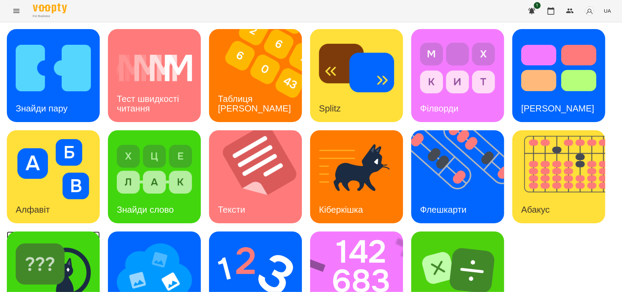
click at [71, 245] on img at bounding box center [53, 270] width 75 height 60
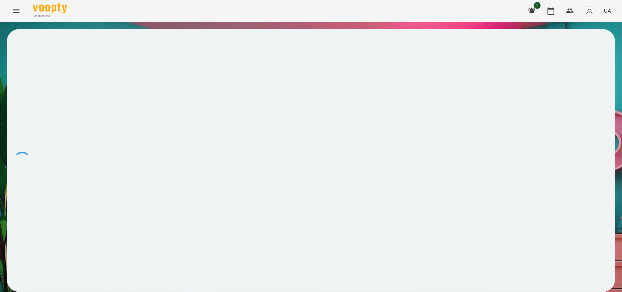
click at [194, 21] on div "For Business 1 UA" at bounding box center [311, 11] width 622 height 22
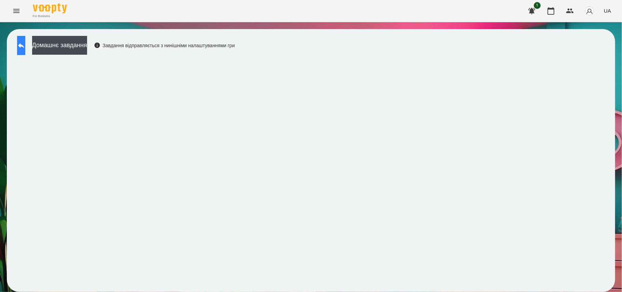
click at [25, 49] on icon at bounding box center [21, 45] width 8 height 8
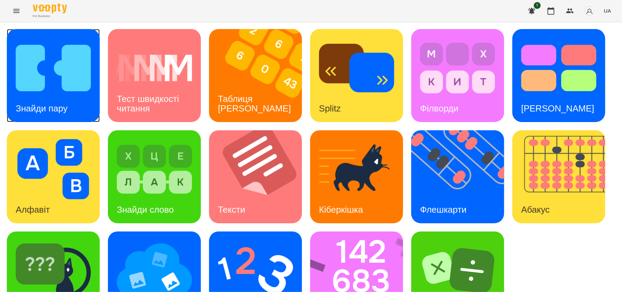
click at [38, 73] on img at bounding box center [53, 68] width 75 height 60
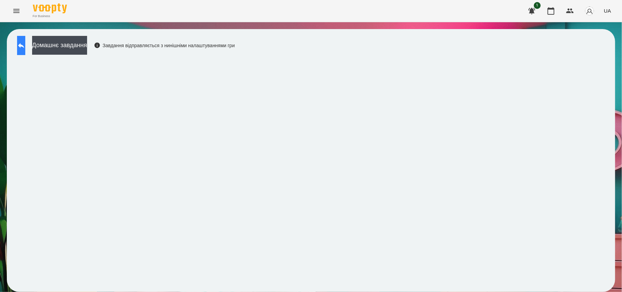
click at [25, 48] on icon at bounding box center [21, 45] width 8 height 8
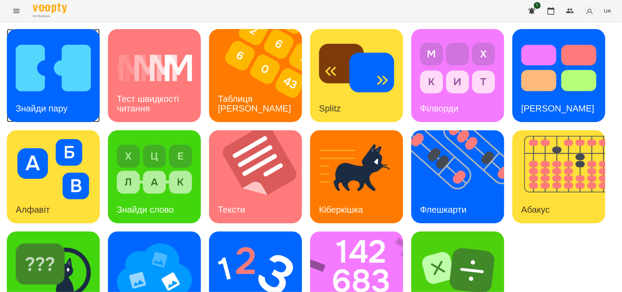
click at [44, 115] on div "Знайди пару" at bounding box center [42, 108] width 70 height 27
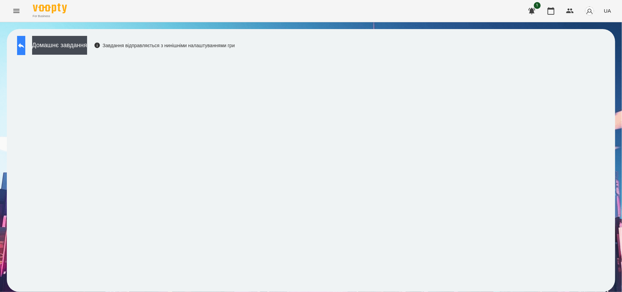
click at [25, 42] on button at bounding box center [21, 45] width 8 height 19
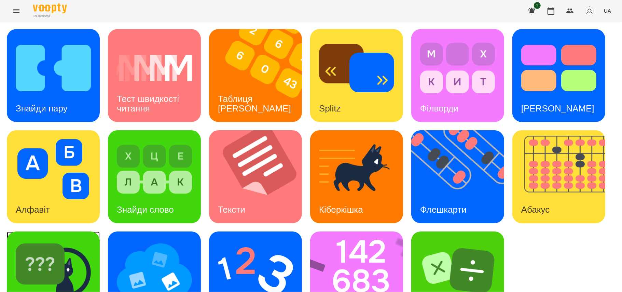
click at [84, 281] on img at bounding box center [53, 270] width 75 height 60
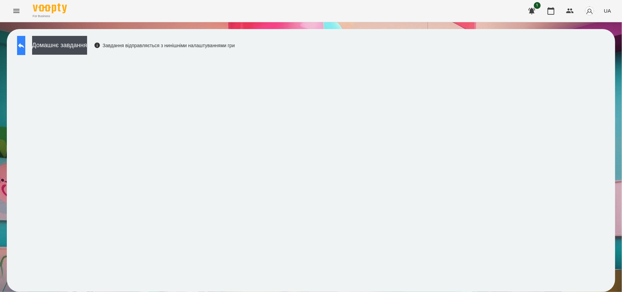
click at [22, 40] on button at bounding box center [21, 45] width 8 height 19
